Goal: Navigation & Orientation: Find specific page/section

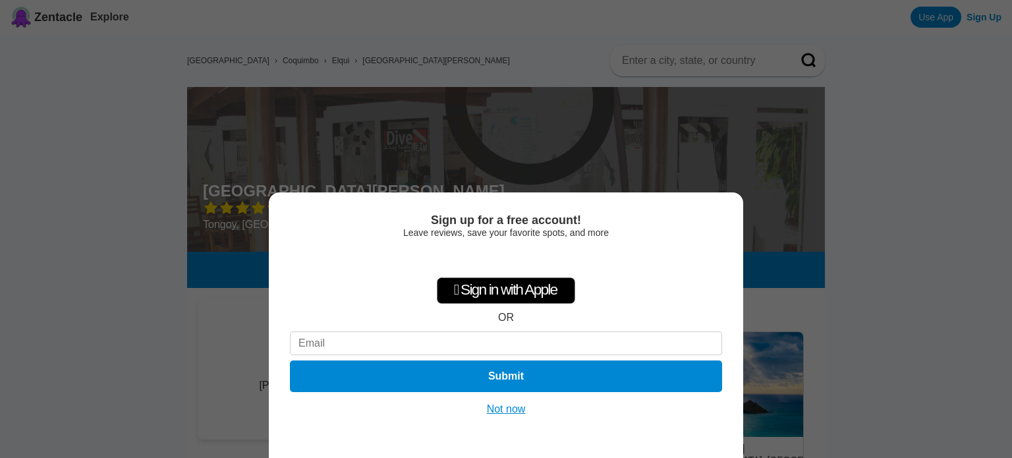
click at [522, 407] on button "Not now" at bounding box center [506, 409] width 47 height 13
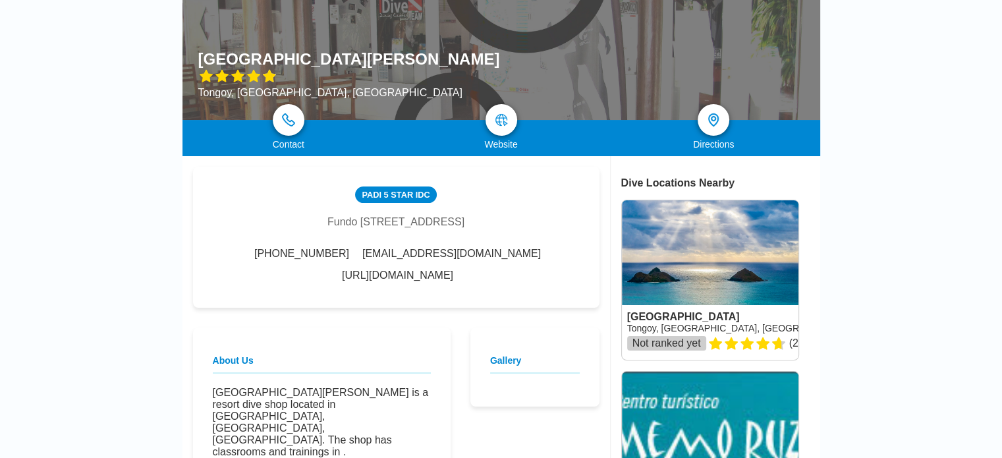
scroll to position [264, 0]
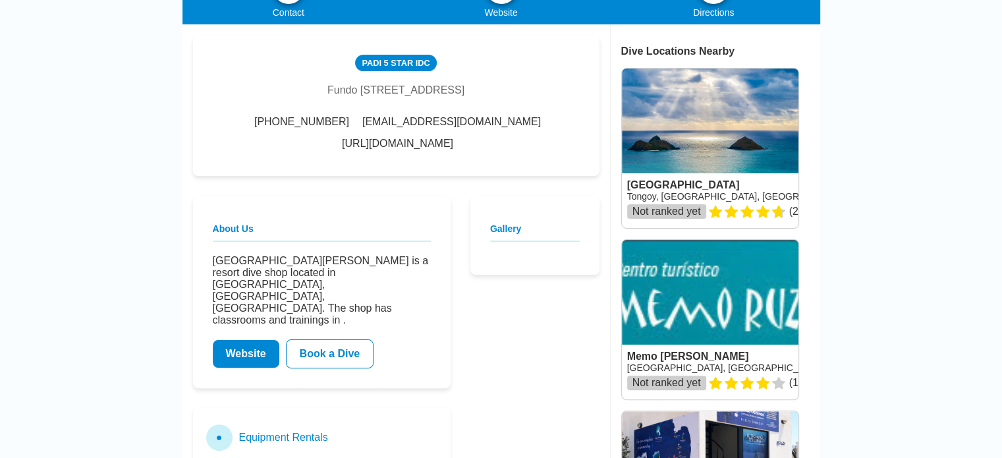
click at [251, 340] on link "Website" at bounding box center [246, 354] width 67 height 28
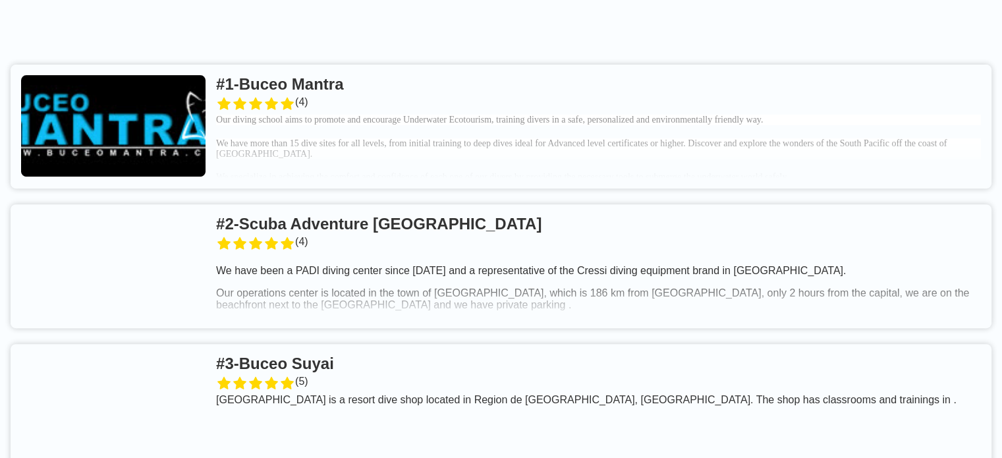
scroll to position [461, 0]
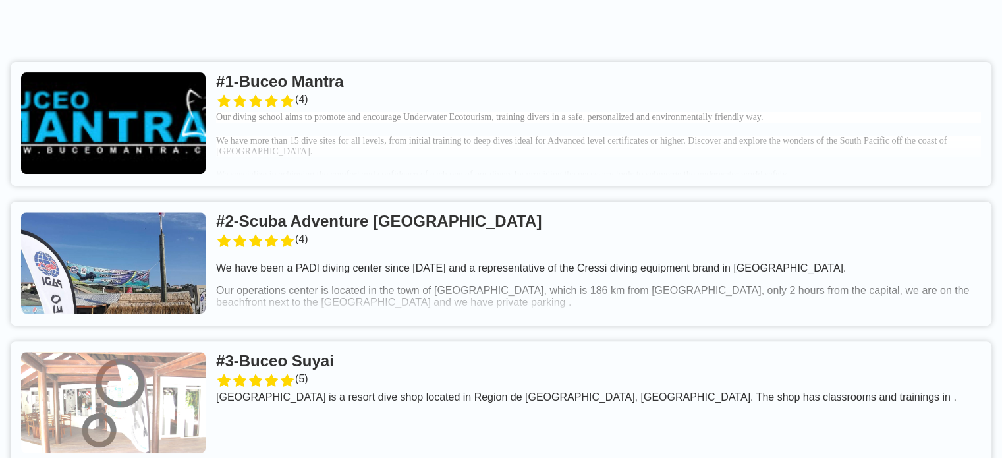
click at [362, 341] on link at bounding box center [501, 403] width 981 height 124
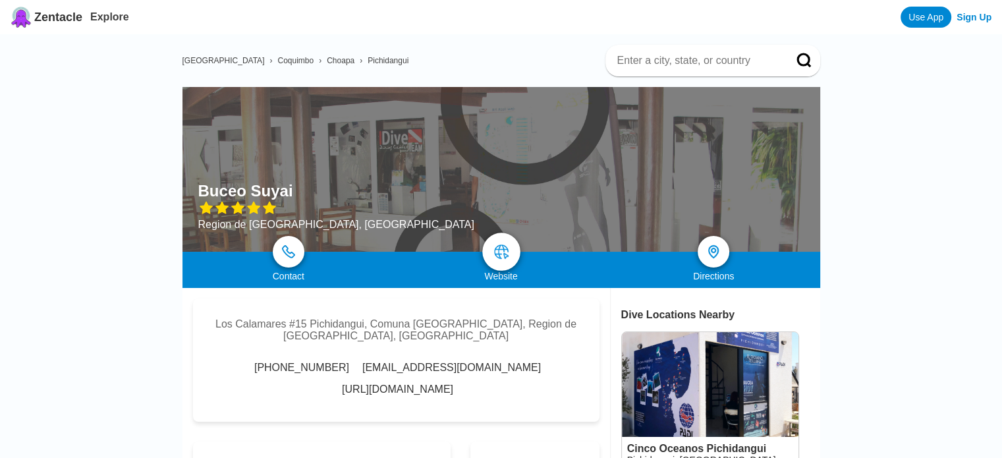
click at [507, 247] on img at bounding box center [501, 252] width 16 height 16
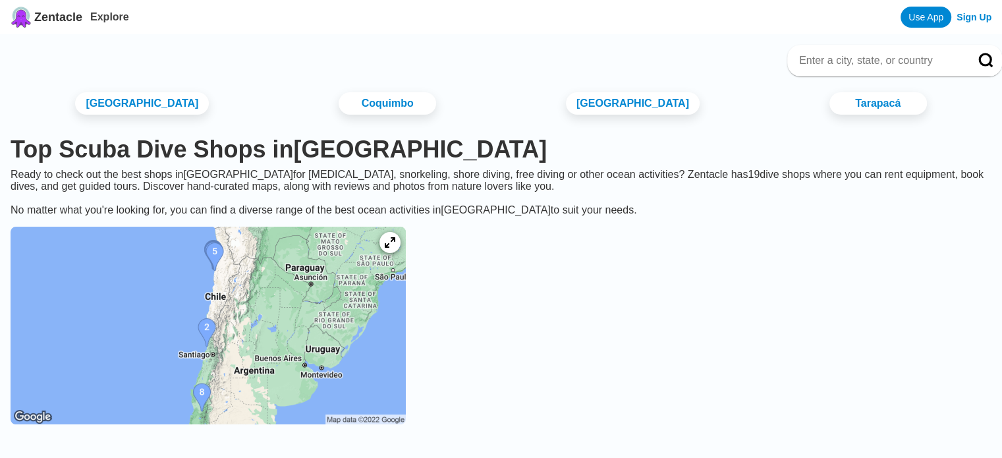
scroll to position [461, 0]
